Goal: Browse casually: Explore the website without a specific task or goal

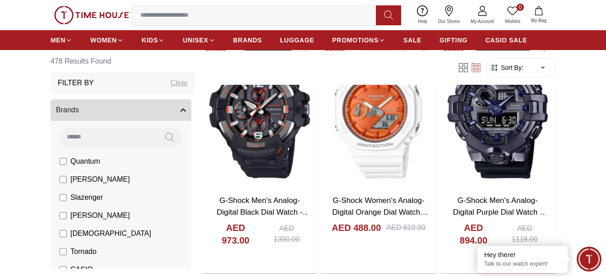
scroll to position [948, 0]
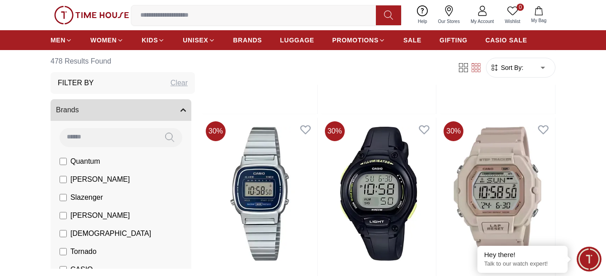
scroll to position [2844, 0]
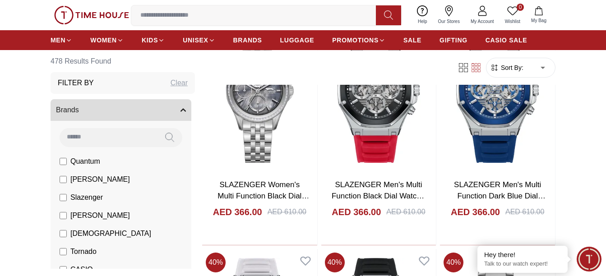
scroll to position [4649, 0]
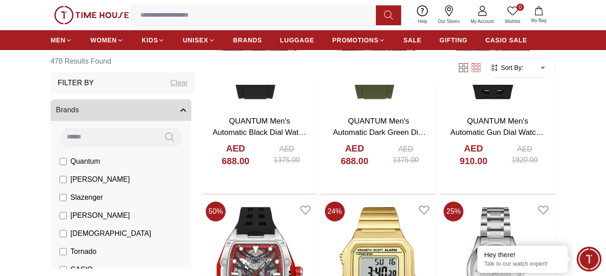
scroll to position [5642, 0]
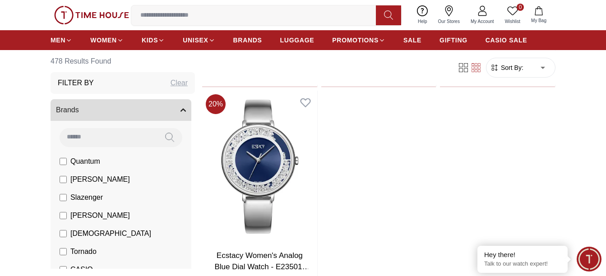
scroll to position [7989, 0]
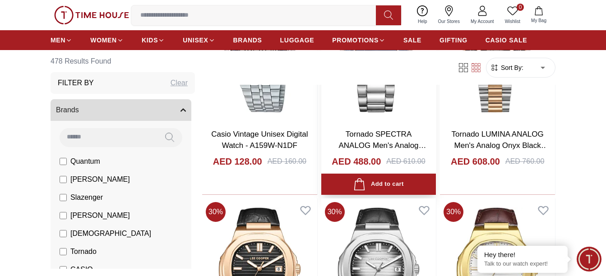
scroll to position [9072, 0]
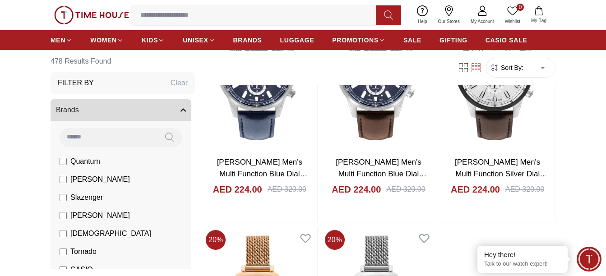
scroll to position [10878, 0]
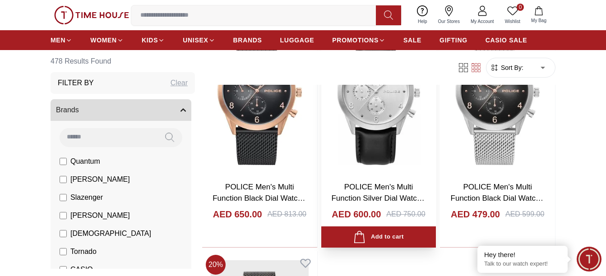
scroll to position [12502, 0]
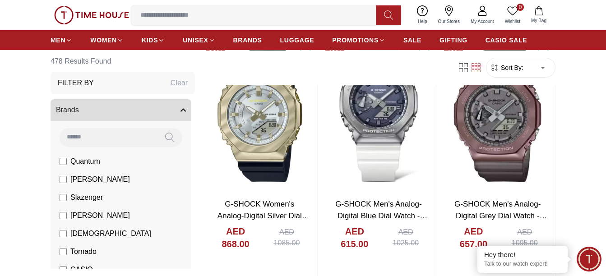
scroll to position [14037, 0]
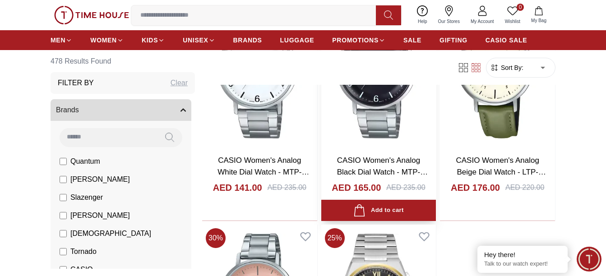
scroll to position [15572, 0]
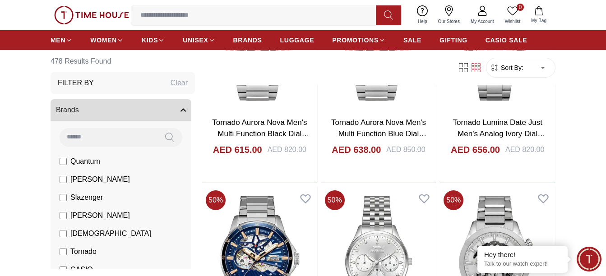
scroll to position [17583, 0]
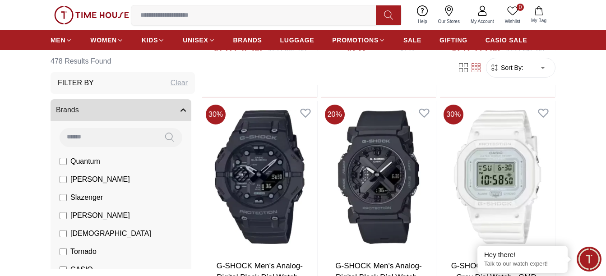
scroll to position [13656, 0]
